Goal: Task Accomplishment & Management: Manage account settings

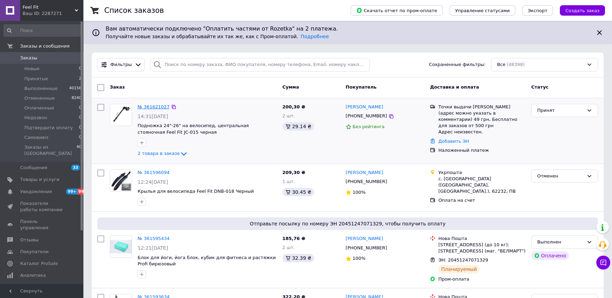
click at [152, 105] on link "№ 361621027" at bounding box center [154, 106] width 32 height 5
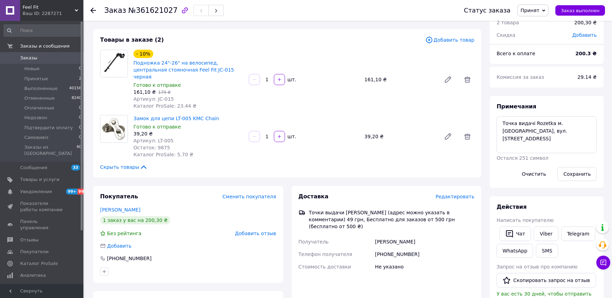
scroll to position [77, 0]
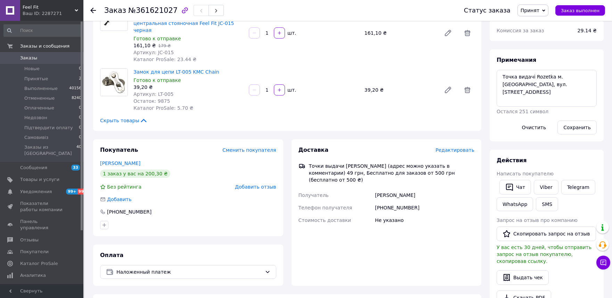
click at [385, 202] on div "[PHONE_NUMBER]" at bounding box center [425, 208] width 102 height 13
copy div "380958852857"
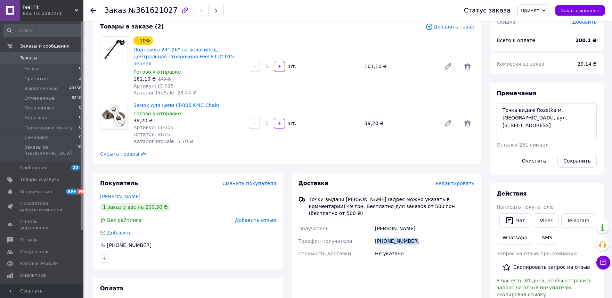
scroll to position [0, 0]
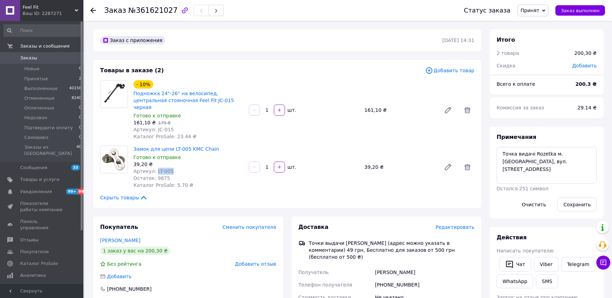
drag, startPoint x: 154, startPoint y: 164, endPoint x: 169, endPoint y: 162, distance: 15.1
click at [169, 168] on div "Артикул: LT-005" at bounding box center [188, 171] width 110 height 7
click at [156, 169] on span "Артикул: LT-005" at bounding box center [153, 172] width 40 height 6
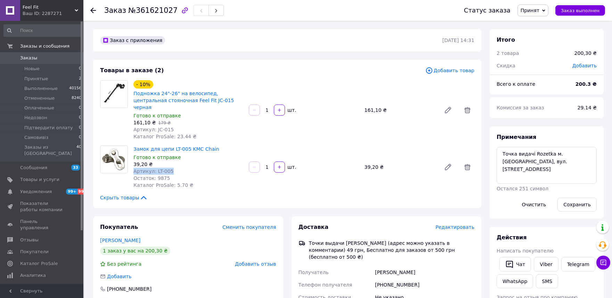
click at [156, 169] on span "Артикул: LT-005" at bounding box center [153, 172] width 40 height 6
click at [185, 161] on div "39,20 ₴" at bounding box center [188, 164] width 110 height 7
drag, startPoint x: 153, startPoint y: 166, endPoint x: 187, endPoint y: 161, distance: 34.2
click at [187, 168] on div "Артикул: LT-005" at bounding box center [188, 171] width 110 height 7
copy span "LT-005"
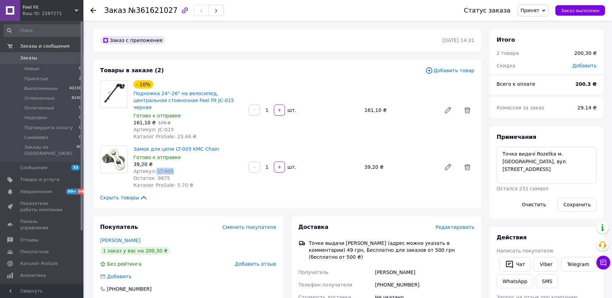
copy span "LT-005"
click at [543, 174] on textarea "Точка видачі Rozetka м. Миколаїв, вул. Озерна, 2В" at bounding box center [547, 165] width 100 height 37
drag, startPoint x: 154, startPoint y: 124, endPoint x: 172, endPoint y: 123, distance: 18.1
click at [172, 126] on div "Артикул: JC-015" at bounding box center [188, 129] width 110 height 7
copy span "JC-015"
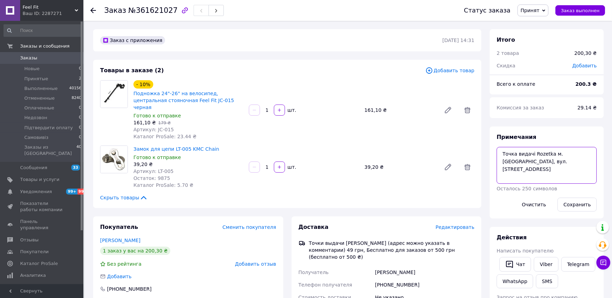
click at [503, 172] on textarea "Точка видачі Rozetka м. Миколаїв, вул. Озерна, 2В" at bounding box center [547, 165] width 100 height 37
paste textarea "JC-015"
drag, startPoint x: 154, startPoint y: 165, endPoint x: 188, endPoint y: 165, distance: 33.4
click at [188, 168] on div "Артикул: LT-005" at bounding box center [188, 171] width 110 height 7
copy span "LT-005"
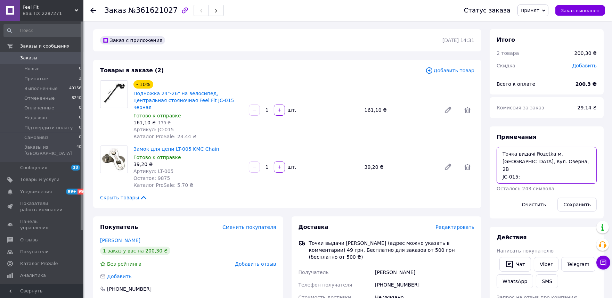
click at [533, 174] on textarea "Точка видачі Rozetka м. Миколаїв, вул. Озерна, 2В JC-015;" at bounding box center [547, 165] width 100 height 37
paste textarea "LT-005"
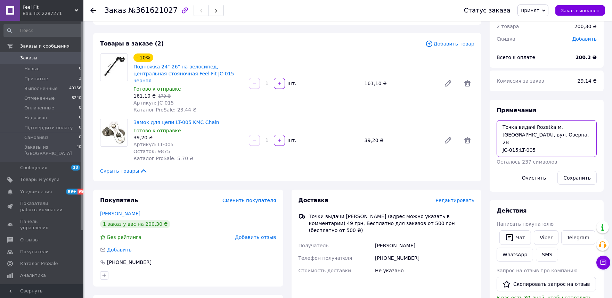
scroll to position [39, 0]
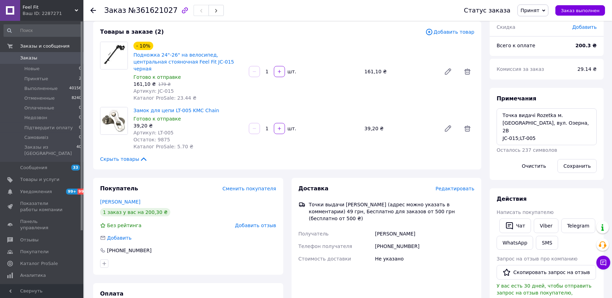
click at [411, 240] on div "[PHONE_NUMBER]" at bounding box center [425, 246] width 102 height 13
click at [407, 240] on div "[PHONE_NUMBER]" at bounding box center [425, 246] width 102 height 13
copy div "380958852857"
drag, startPoint x: 502, startPoint y: 130, endPoint x: 550, endPoint y: 130, distance: 48.0
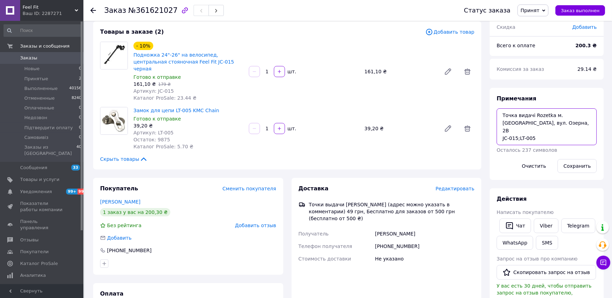
click at [550, 130] on textarea "Точка видачі Rozetka м. Миколаїв, вул. Озерна, 2В JC-015;LT-005" at bounding box center [547, 126] width 100 height 37
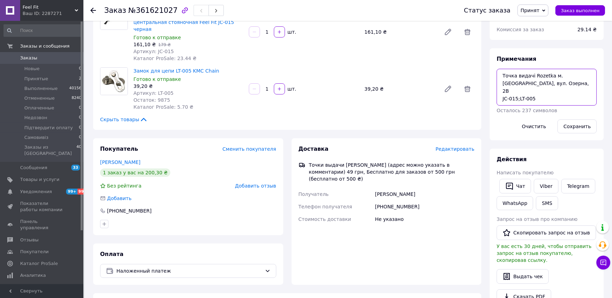
scroll to position [116, 0]
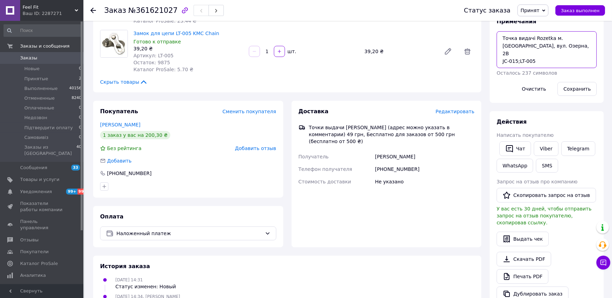
click at [532, 64] on textarea "Точка видачі Rozetka м. Миколаїв, вул. Озерна, 2В JC-015;LT-005" at bounding box center [547, 49] width 100 height 37
click at [533, 64] on textarea "Точка видачі Rozetka м. Миколаїв, вул. Озерна, 2В JC-015;LT-005" at bounding box center [547, 49] width 100 height 37
paste textarea "101576891317"
type textarea "Точка видачі Rozetka м. Миколаїв, вул. Озерна, 2В 101576891317"
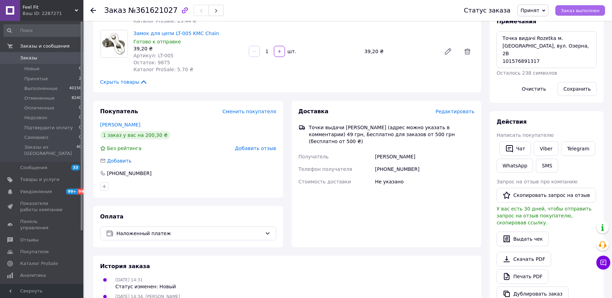
click at [565, 9] on button "Заказ выполнен" at bounding box center [581, 10] width 50 height 10
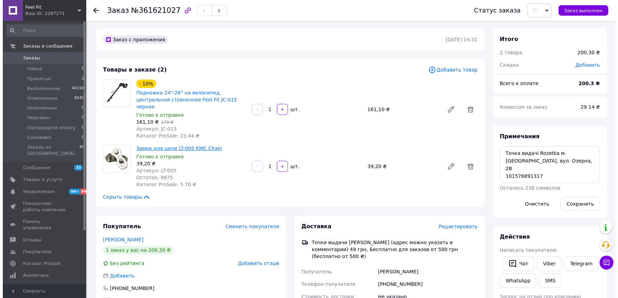
scroll to position [0, 0]
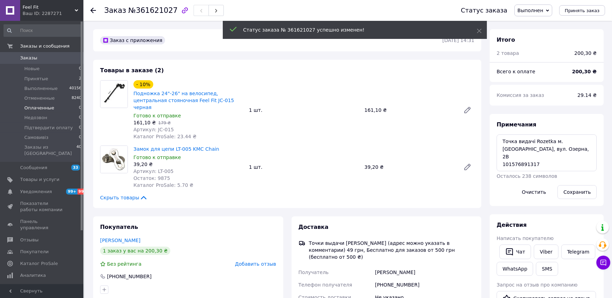
click at [70, 109] on li "Оплаченные 0" at bounding box center [43, 108] width 86 height 10
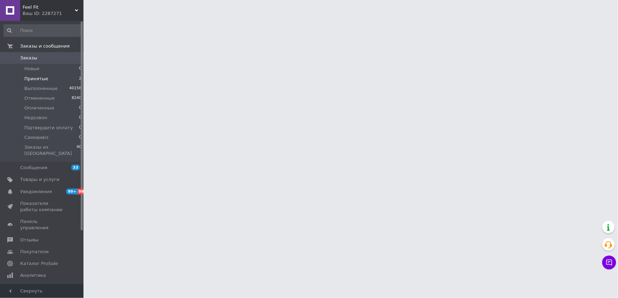
click at [41, 74] on li "Принятые 2" at bounding box center [43, 79] width 86 height 10
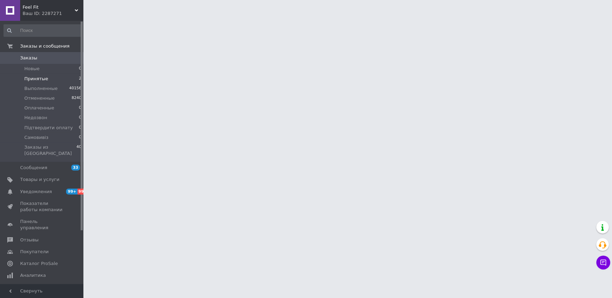
click at [41, 76] on span "Принятые" at bounding box center [36, 79] width 24 height 6
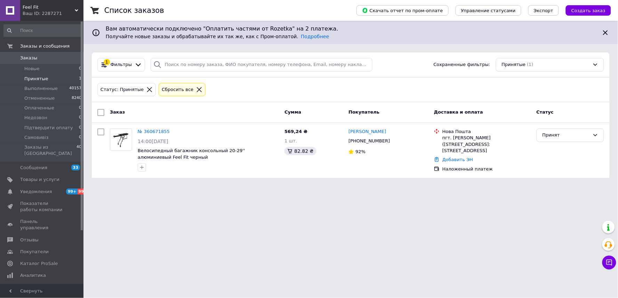
click at [53, 52] on link "Заказы 0" at bounding box center [43, 58] width 86 height 12
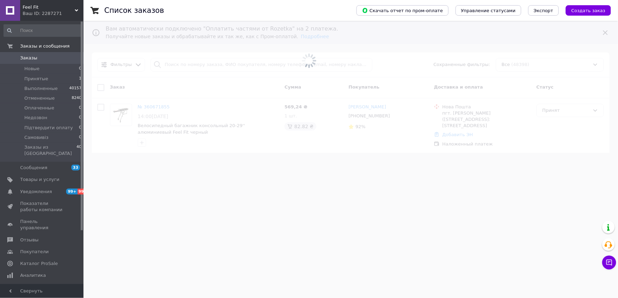
click at [192, 67] on span at bounding box center [309, 60] width 618 height 121
click at [192, 67] on input "search" at bounding box center [262, 65] width 222 height 14
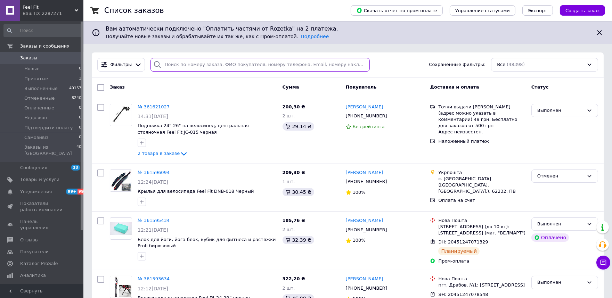
paste input "+380930275072"
type input "+380930275072"
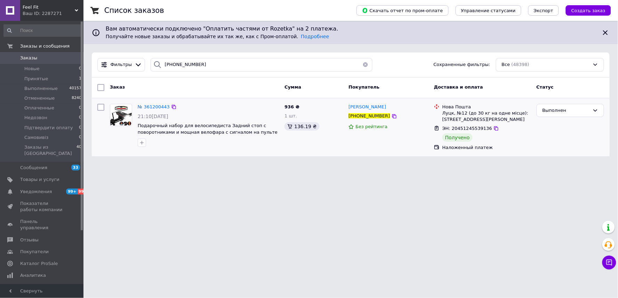
click at [281, 140] on div "№ 361200443 21:10, 09.09.2025 Подарочный набор для велосипедиста Задний стоп с …" at bounding box center [208, 125] width 147 height 49
click at [142, 108] on span "№ 361200443" at bounding box center [154, 106] width 32 height 5
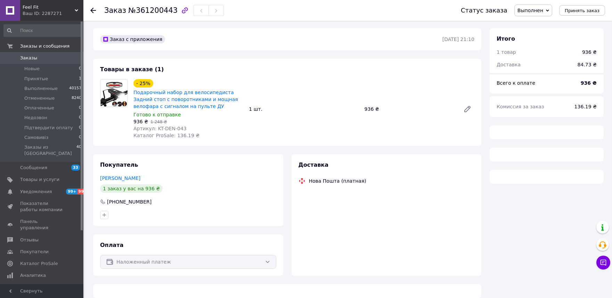
scroll to position [9, 0]
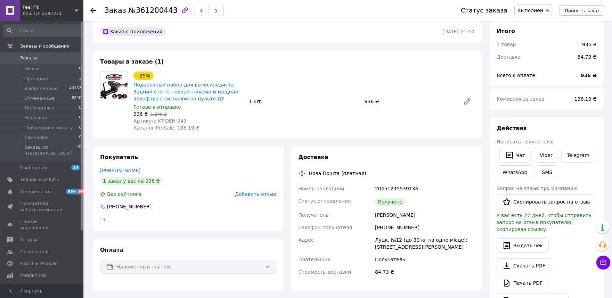
click at [390, 225] on div "+380930275072" at bounding box center [425, 227] width 102 height 13
copy div "380930275072"
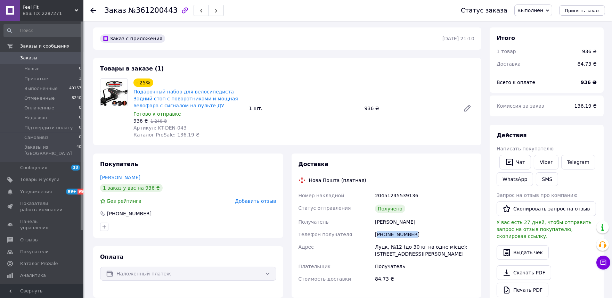
scroll to position [0, 0]
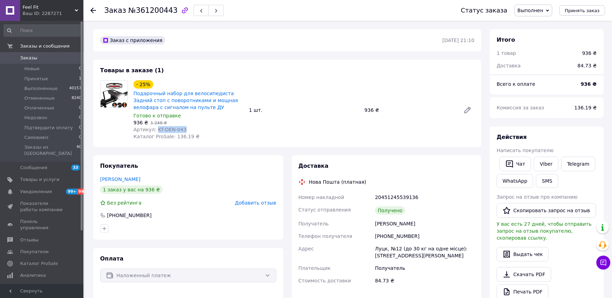
drag, startPoint x: 154, startPoint y: 130, endPoint x: 205, endPoint y: 130, distance: 50.8
click at [205, 130] on div "Артикул: KT-DEN-043" at bounding box center [188, 129] width 110 height 7
copy span "KT-DEN-043"
click at [384, 235] on div "+380930275072" at bounding box center [425, 236] width 102 height 13
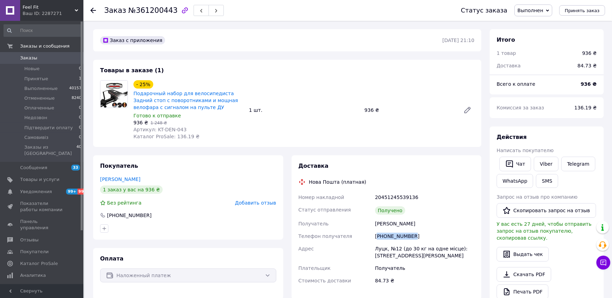
copy div "380930275072"
click at [157, 132] on span "Артикул: KT-DEN-043" at bounding box center [159, 130] width 53 height 6
copy span "Артикул: KT-DEN-043"
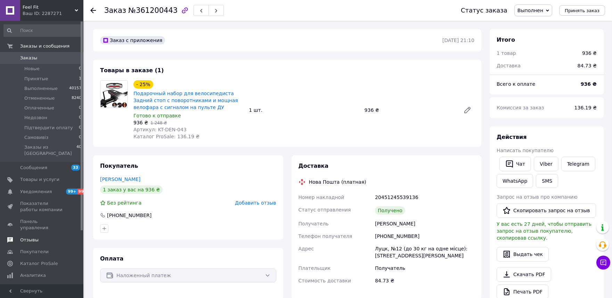
click at [35, 237] on span "Отзывы" at bounding box center [29, 240] width 18 height 6
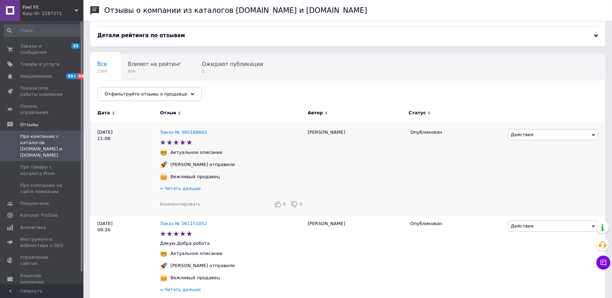
scroll to position [39, 0]
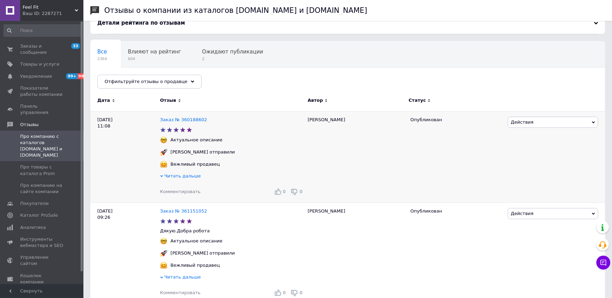
click at [167, 181] on div "Читать дальше" at bounding box center [232, 177] width 144 height 8
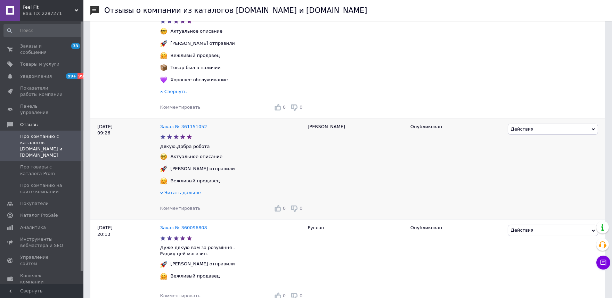
scroll to position [154, 0]
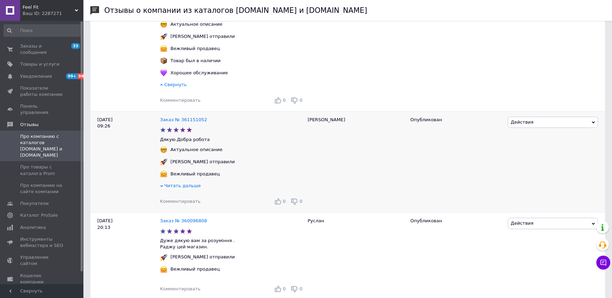
click at [187, 191] on div "Читать дальше" at bounding box center [232, 187] width 144 height 8
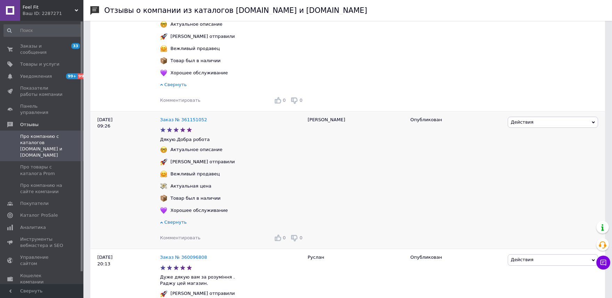
scroll to position [193, 0]
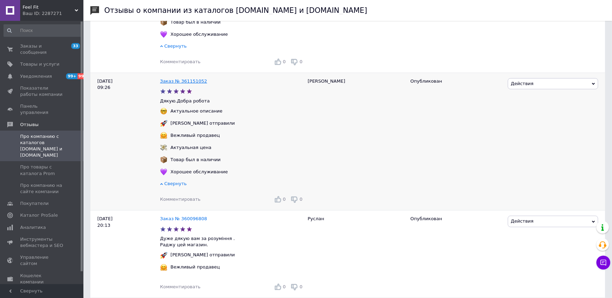
click at [186, 84] on link "Заказ № 361151052" at bounding box center [183, 81] width 47 height 5
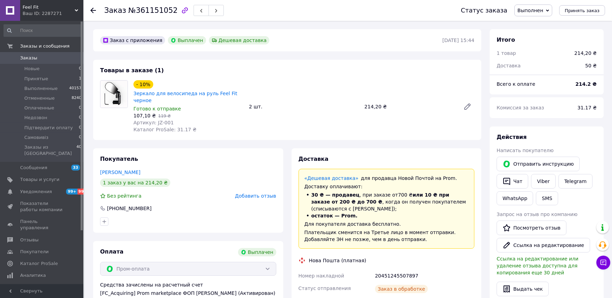
scroll to position [22, 0]
